Goal: Information Seeking & Learning: Check status

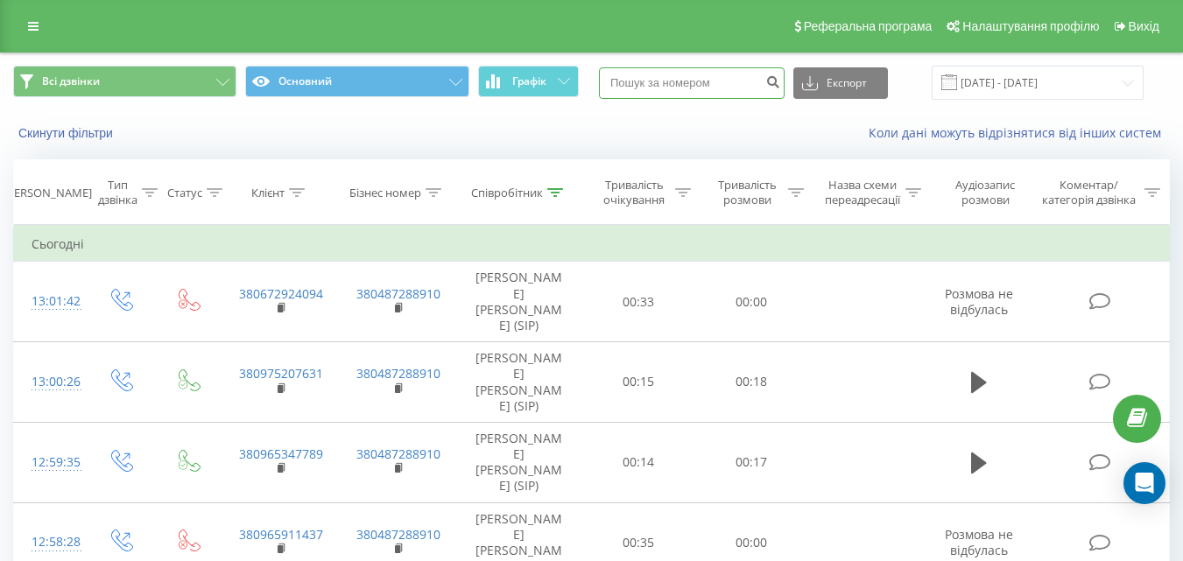
paste input "380664731593"
type input "380664731593"
click at [780, 82] on icon "submit" at bounding box center [772, 79] width 15 height 11
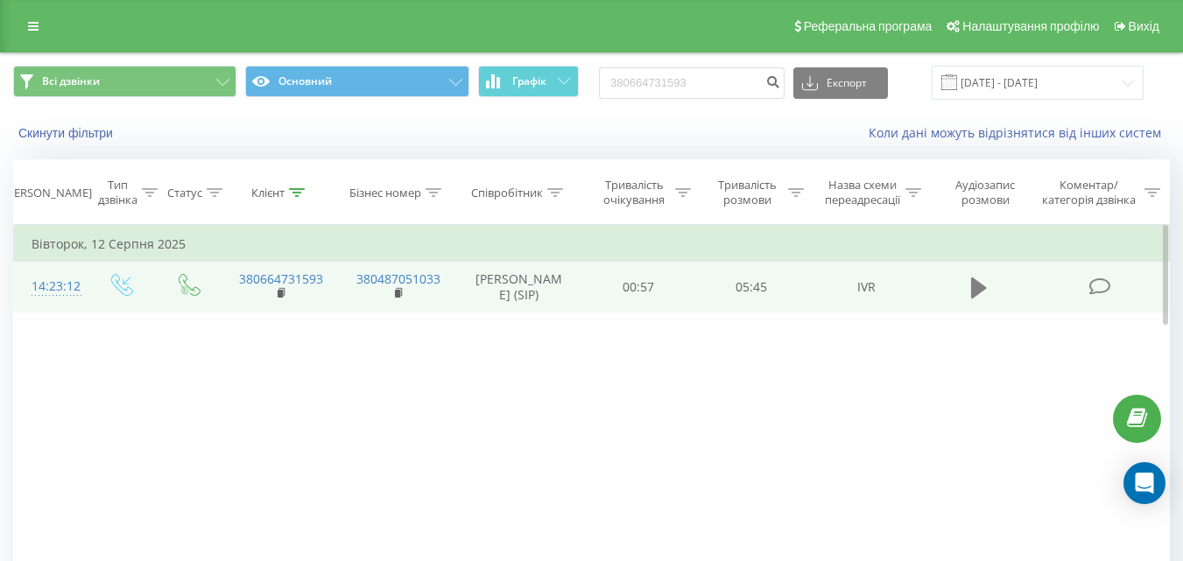
click at [978, 298] on icon at bounding box center [979, 287] width 16 height 21
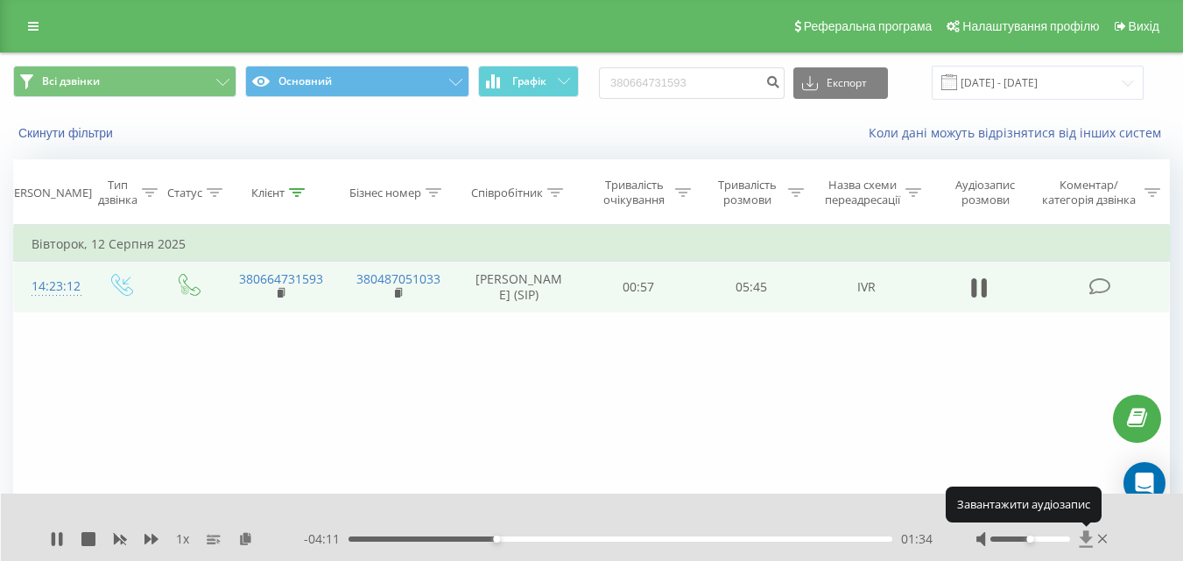
click at [1086, 533] on icon at bounding box center [1084, 538] width 13 height 17
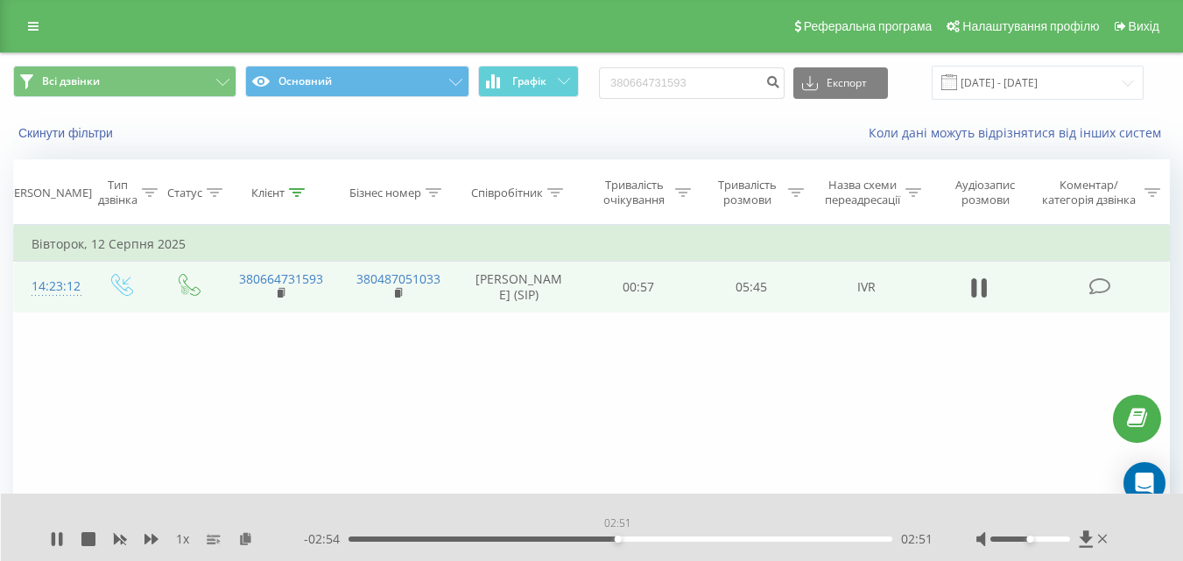
click at [617, 537] on div "02:51" at bounding box center [620, 539] width 544 height 5
click at [673, 538] on div "03:26" at bounding box center [620, 539] width 544 height 5
click at [719, 537] on div "00:00" at bounding box center [620, 539] width 544 height 5
click at [789, 539] on div "04:18" at bounding box center [620, 539] width 544 height 5
click at [57, 539] on icon at bounding box center [57, 539] width 14 height 14
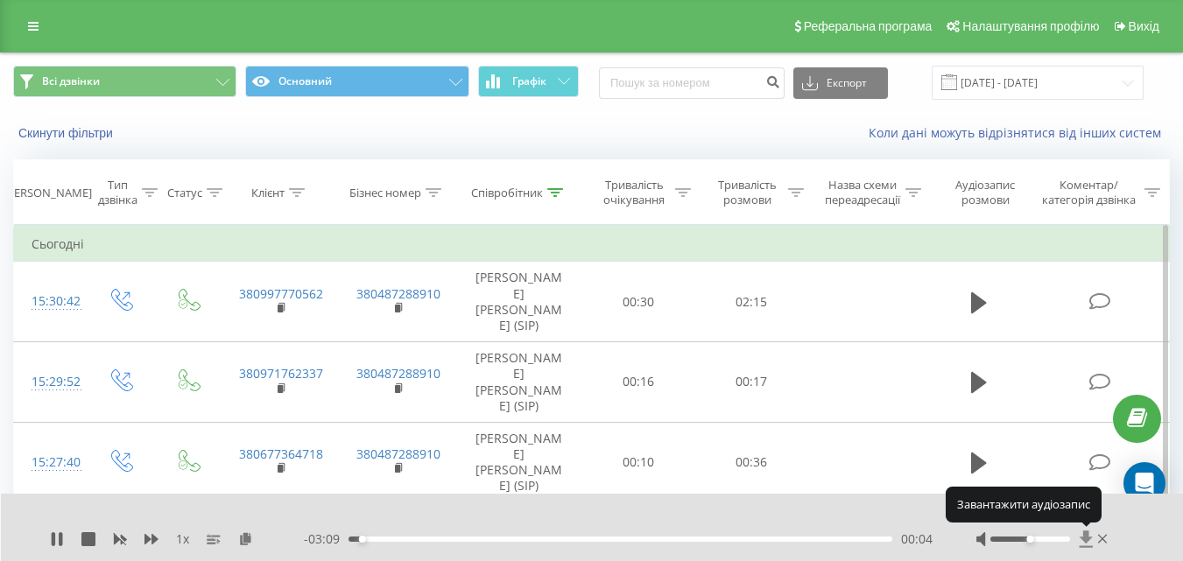
click at [1087, 535] on icon at bounding box center [1084, 538] width 13 height 17
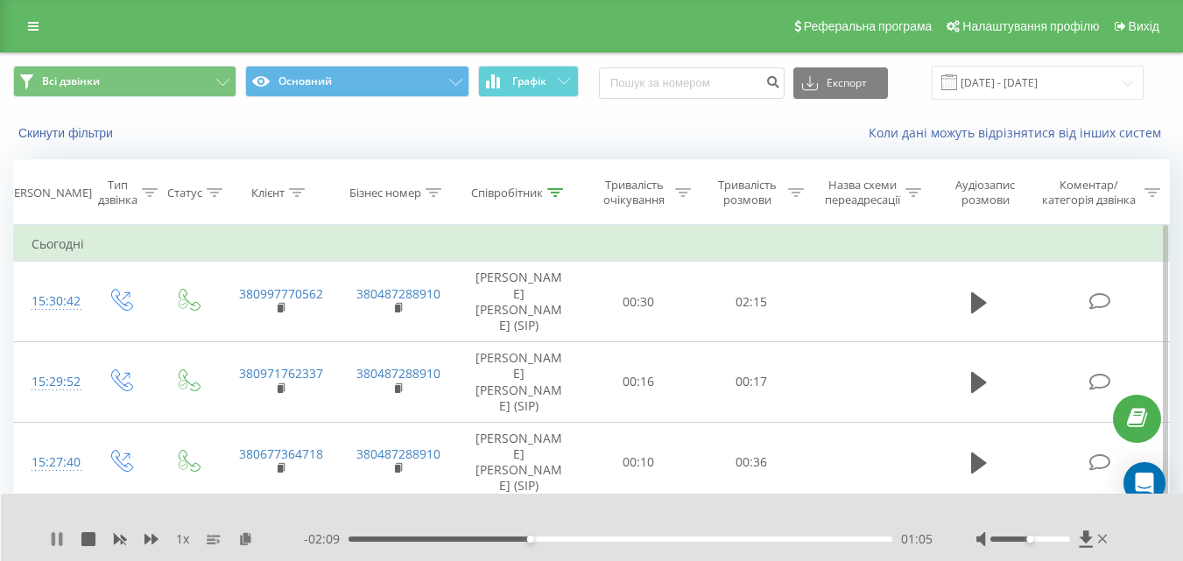
click at [59, 535] on icon at bounding box center [57, 539] width 14 height 14
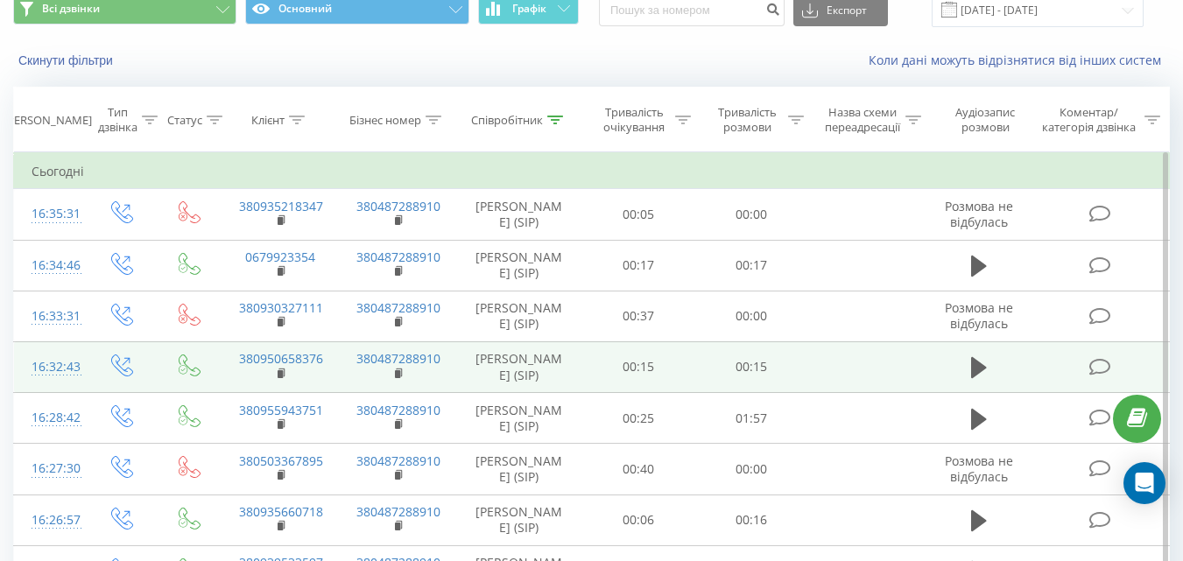
scroll to position [175, 0]
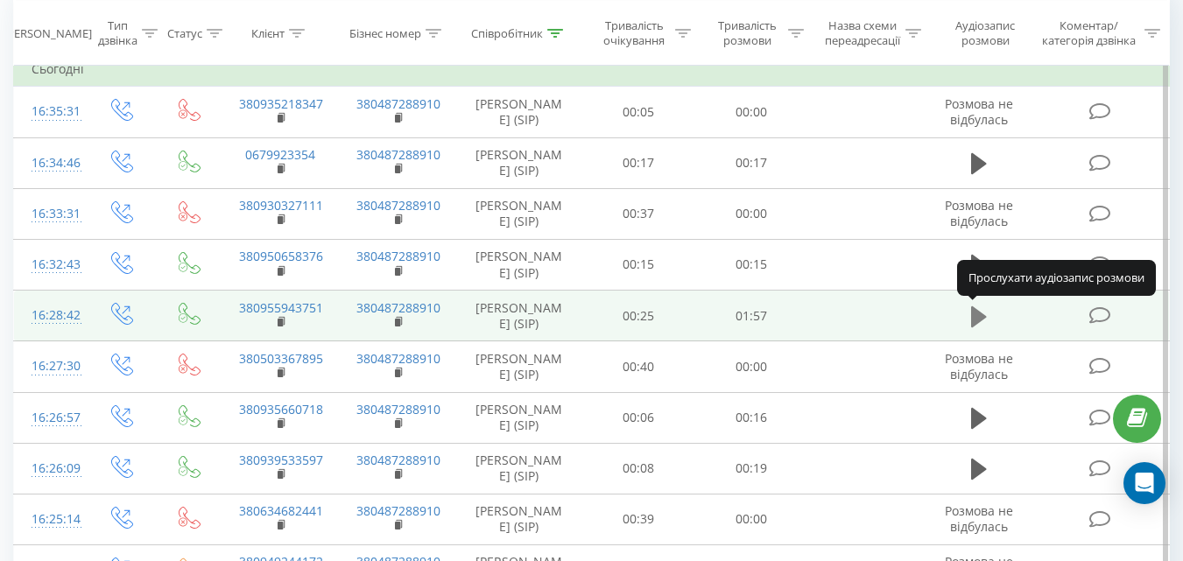
click at [968, 320] on button at bounding box center [978, 317] width 26 height 26
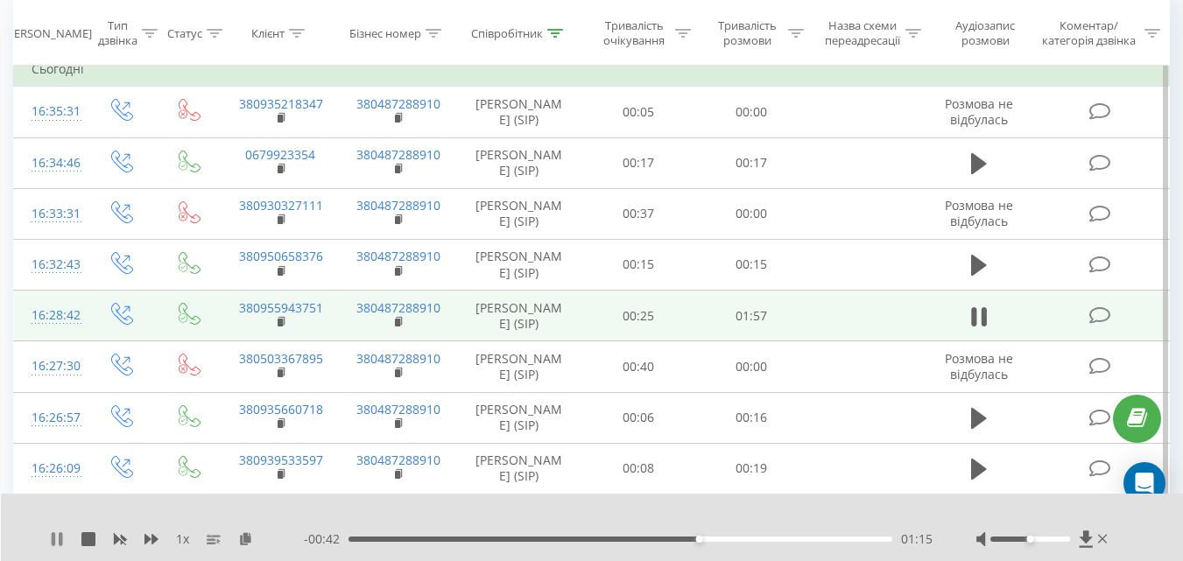
click at [54, 541] on icon at bounding box center [54, 539] width 4 height 14
click at [1085, 533] on icon at bounding box center [1084, 538] width 13 height 17
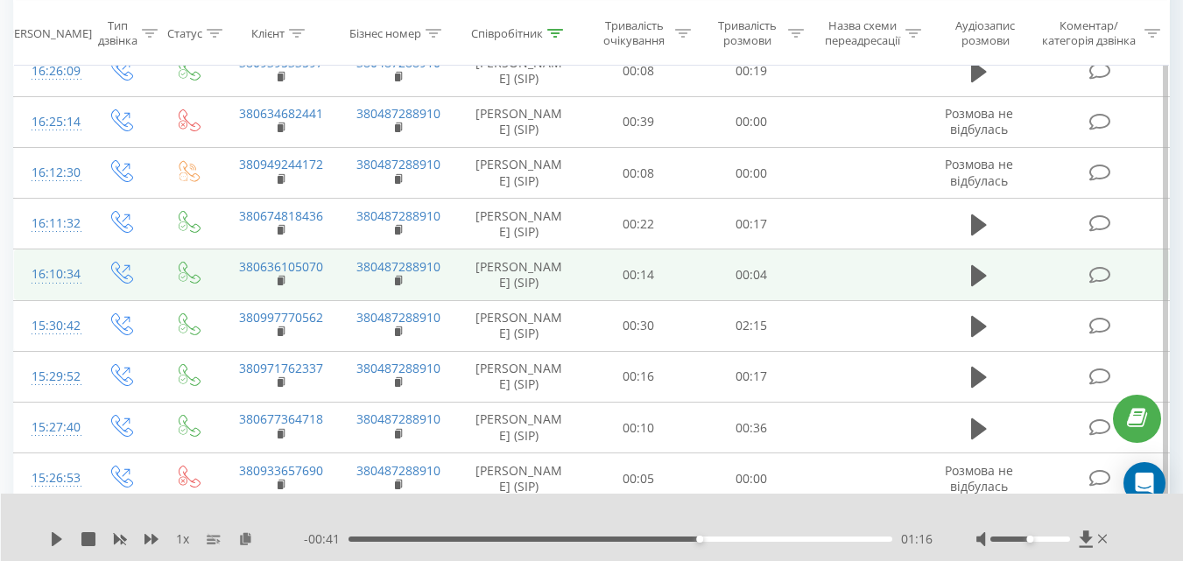
scroll to position [613, 0]
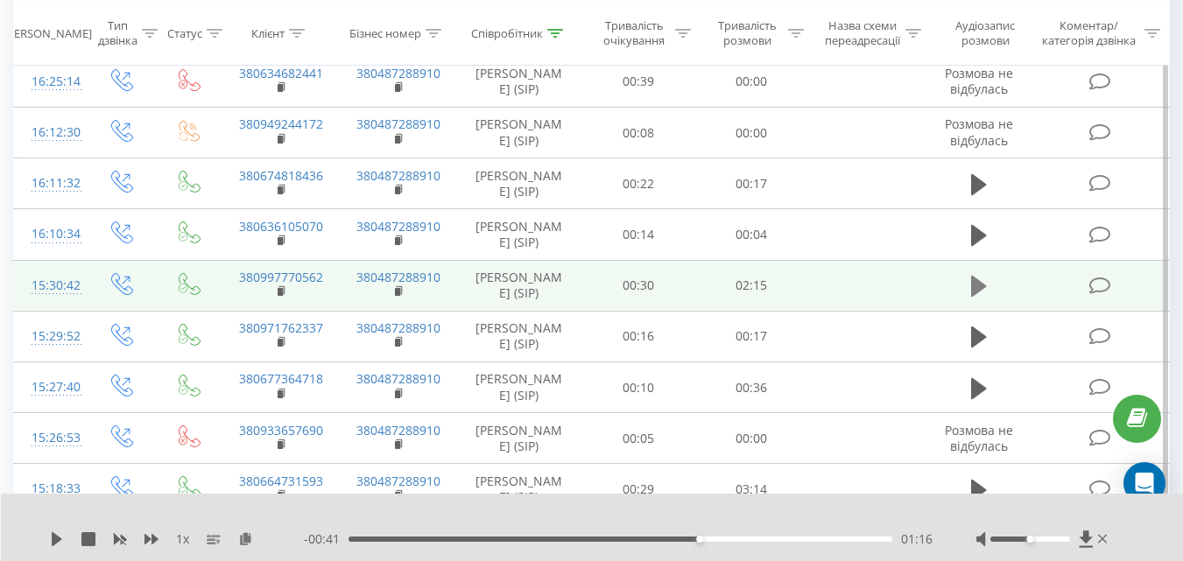
click at [979, 284] on icon at bounding box center [979, 286] width 16 height 21
click at [53, 538] on icon at bounding box center [54, 539] width 4 height 14
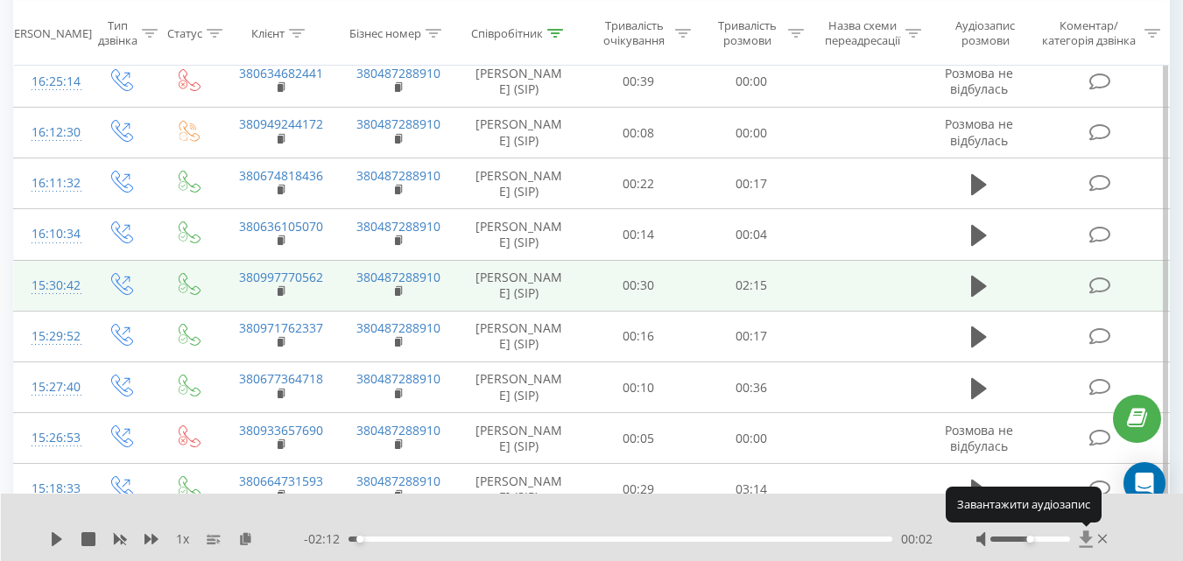
click at [1085, 534] on icon at bounding box center [1084, 538] width 13 height 17
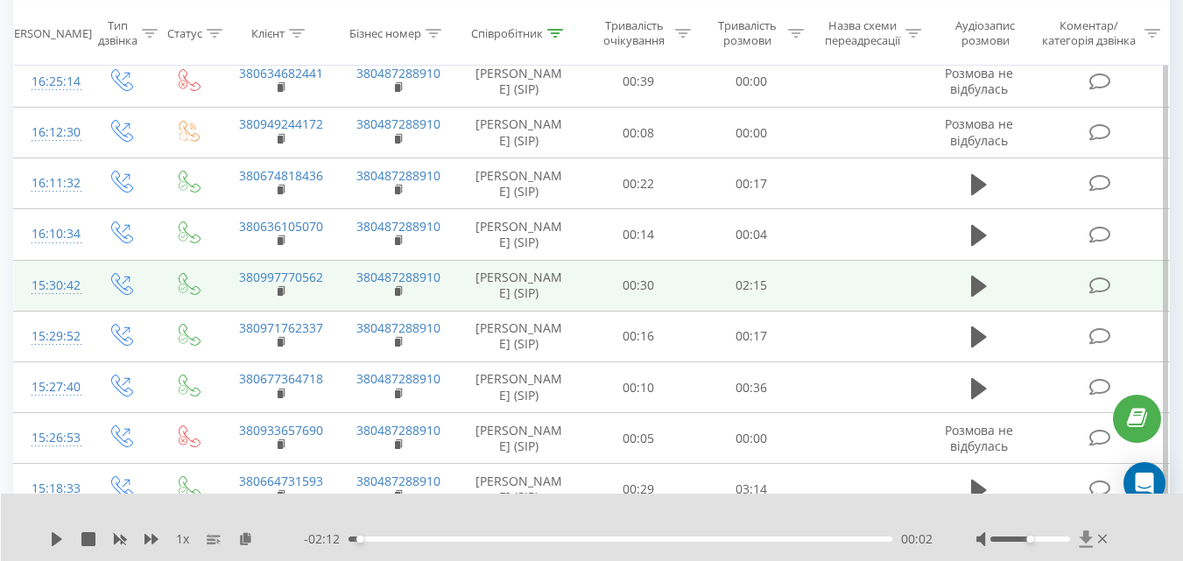
click at [1083, 534] on icon at bounding box center [1084, 538] width 13 height 17
click at [55, 535] on icon at bounding box center [57, 539] width 14 height 14
click at [429, 538] on div "00:05" at bounding box center [620, 539] width 544 height 5
click at [57, 539] on icon at bounding box center [57, 539] width 14 height 14
